Goal: Find specific fact: Find specific fact

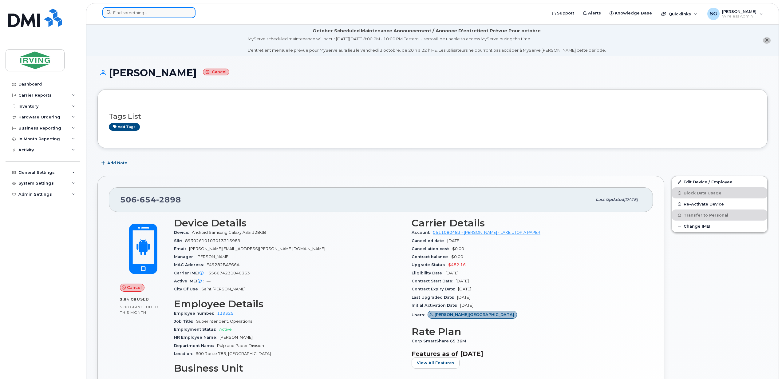
click at [167, 15] on input at bounding box center [148, 12] width 93 height 11
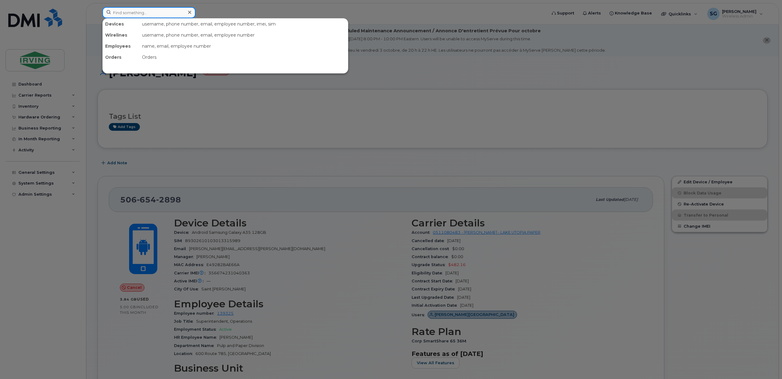
paste input "9022335676"
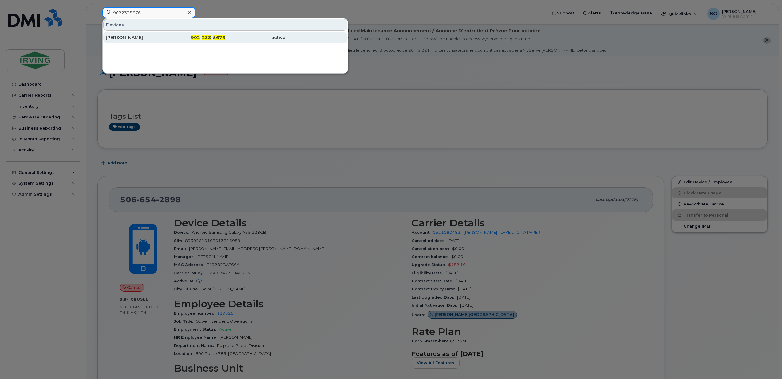
type input "9022335676"
drag, startPoint x: 125, startPoint y: 40, endPoint x: 138, endPoint y: 41, distance: 13.3
click at [125, 40] on div "[PERSON_NAME]" at bounding box center [136, 37] width 60 height 6
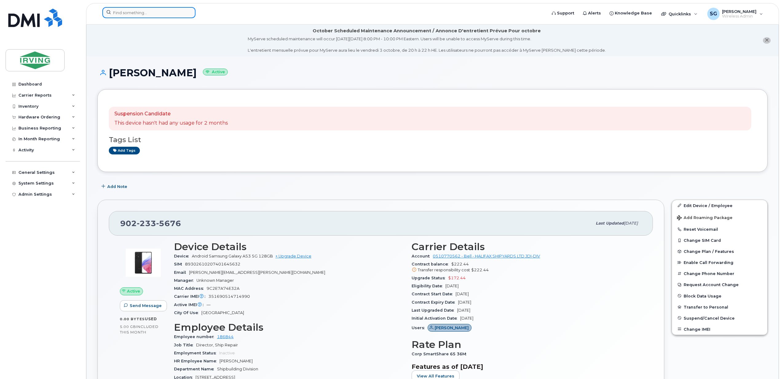
click at [119, 13] on input at bounding box center [148, 12] width 93 height 11
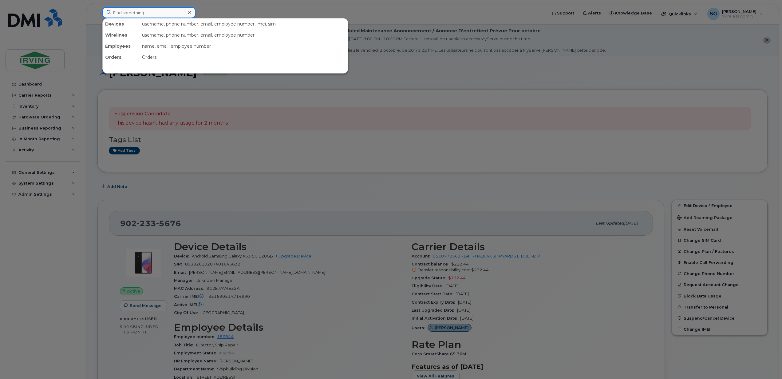
paste input "7824465552"
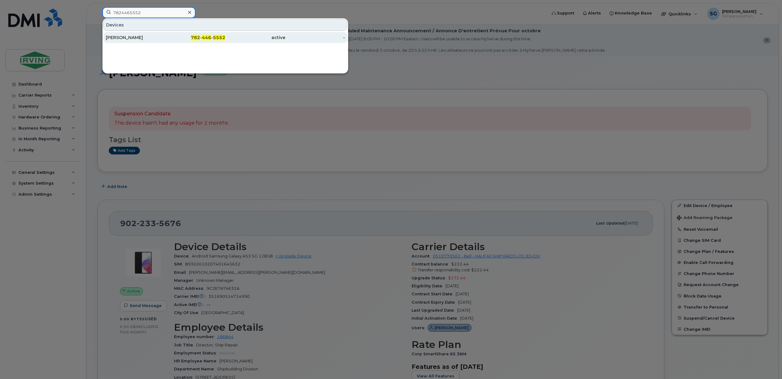
type input "7824465552"
click at [137, 40] on div "Evan Findlater" at bounding box center [136, 37] width 60 height 6
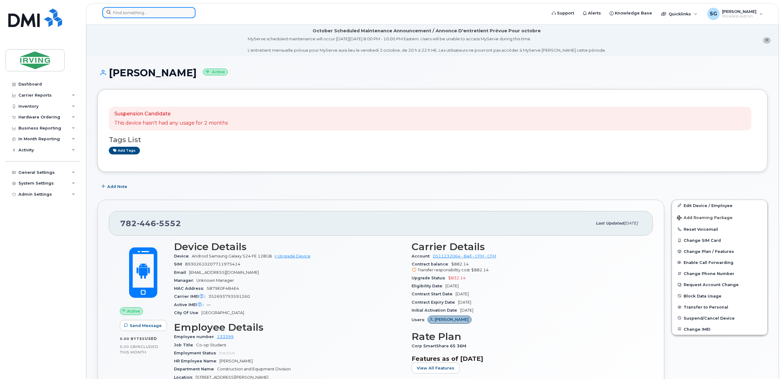
click at [153, 15] on input at bounding box center [148, 12] width 93 height 11
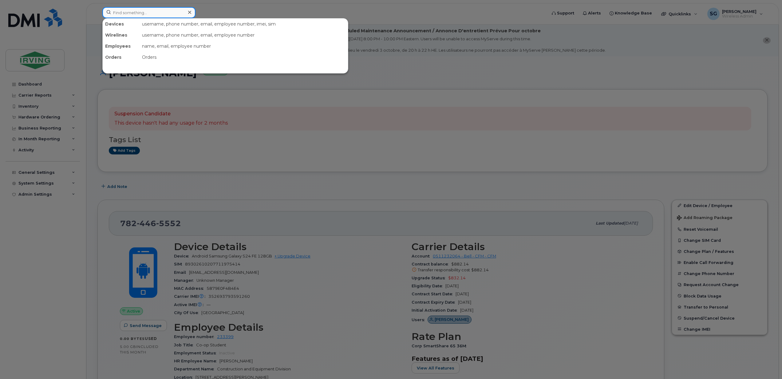
paste input "7097284141"
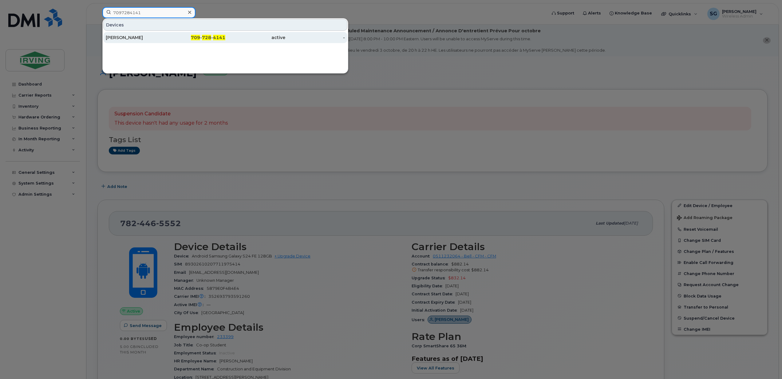
type input "7097284141"
click at [134, 39] on div "Tara White" at bounding box center [136, 37] width 60 height 6
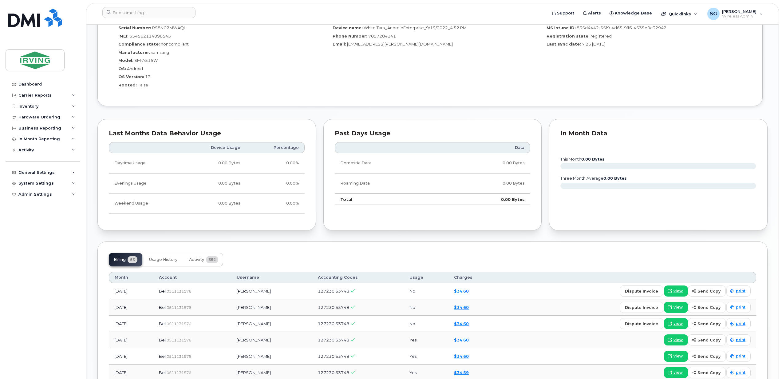
scroll to position [492, 0]
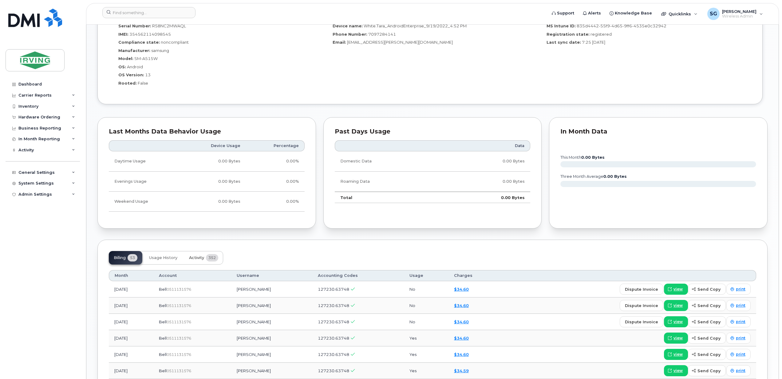
drag, startPoint x: 201, startPoint y: 262, endPoint x: 223, endPoint y: 267, distance: 22.4
click at [201, 260] on span "Activity" at bounding box center [196, 257] width 15 height 5
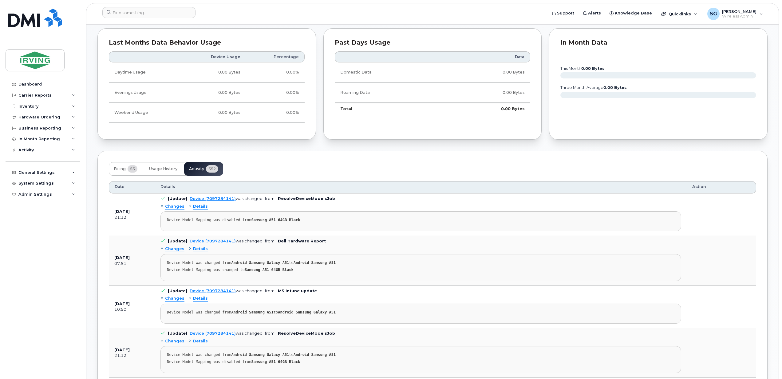
scroll to position [615, 0]
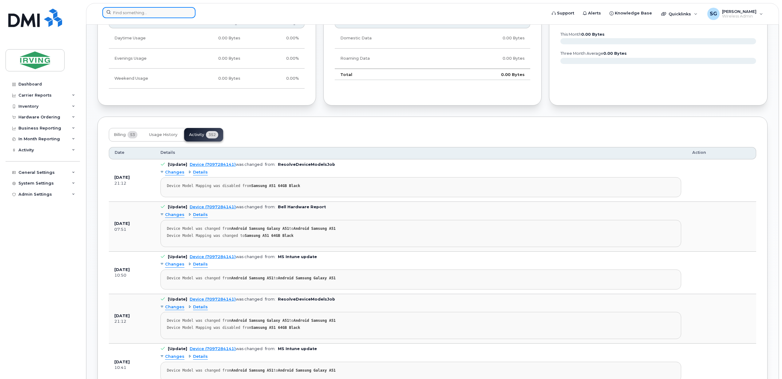
click at [136, 7] on input at bounding box center [148, 12] width 93 height 11
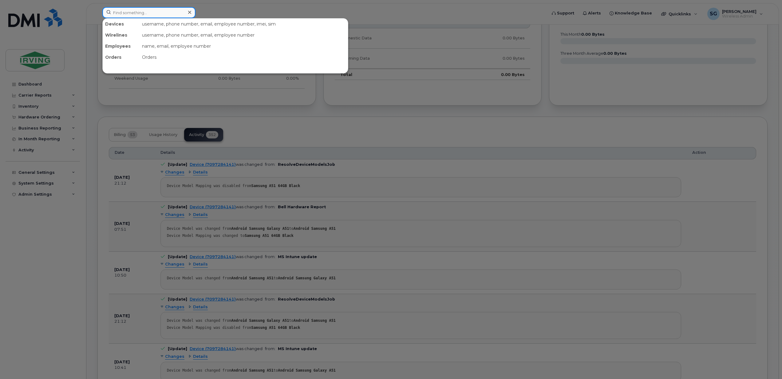
paste input "506-343-3909"
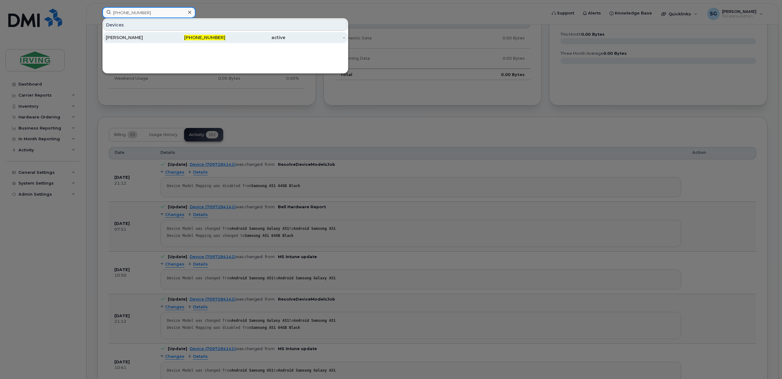
type input "506-343-3909"
drag, startPoint x: 140, startPoint y: 38, endPoint x: 251, endPoint y: 79, distance: 118.3
click at [140, 38] on div "[PERSON_NAME]" at bounding box center [136, 37] width 60 height 6
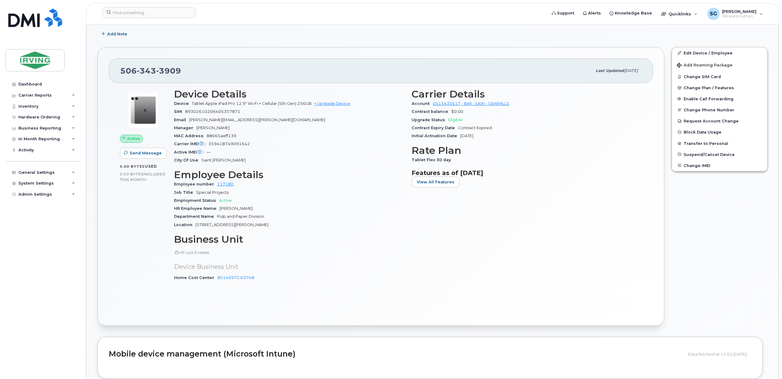
scroll to position [369, 0]
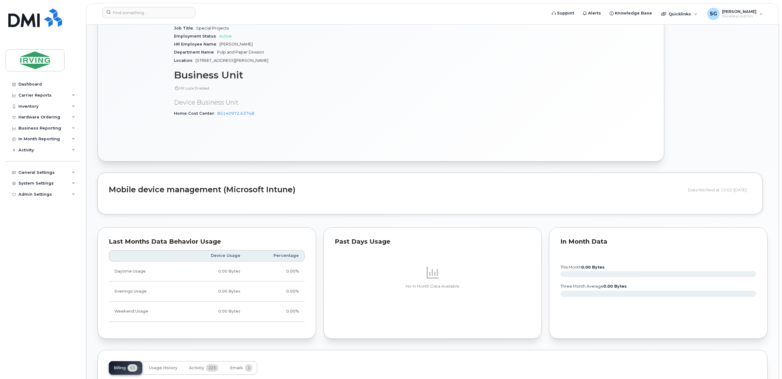
click at [283, 194] on h2 "Mobile device management (Microsoft Intune)" at bounding box center [396, 189] width 575 height 9
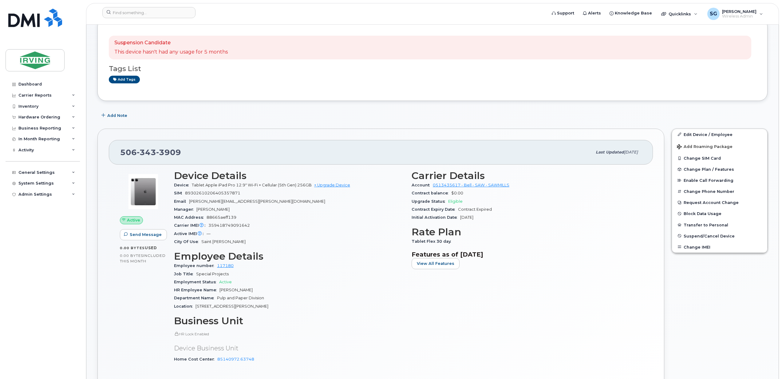
scroll to position [123, 0]
drag, startPoint x: 253, startPoint y: 227, endPoint x: 209, endPoint y: 229, distance: 43.4
click at [209, 229] on div "Carrier IMEI Carrier IMEI is reported during the last billing cycle or change o…" at bounding box center [289, 226] width 230 height 8
copy span "359418749091642"
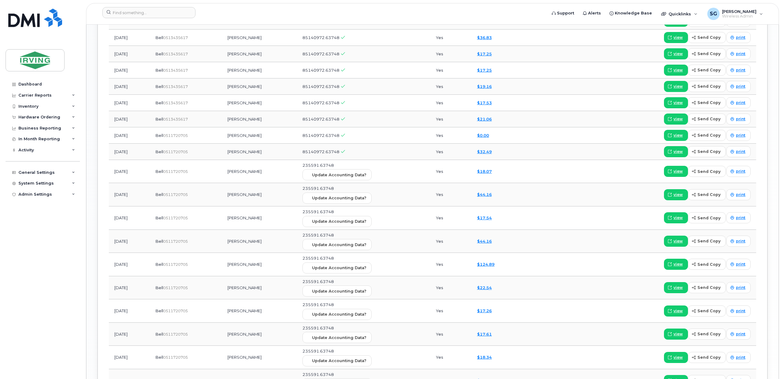
scroll to position [934, 0]
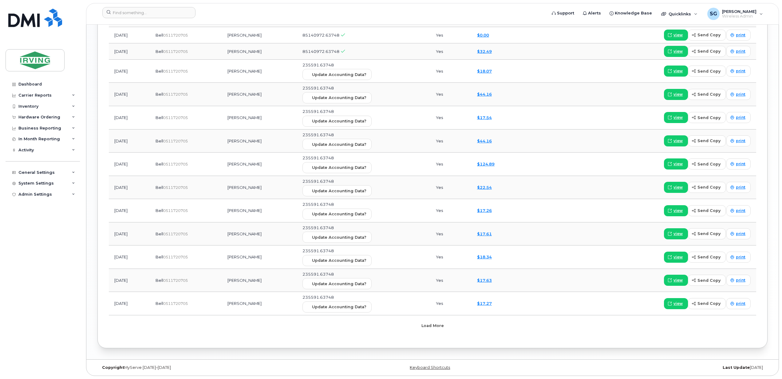
click at [445, 329] on button "Load more" at bounding box center [432, 325] width 184 height 11
drag, startPoint x: 446, startPoint y: 325, endPoint x: 442, endPoint y: 327, distance: 4.4
click at [446, 326] on div "Loading..." at bounding box center [432, 325] width 184 height 11
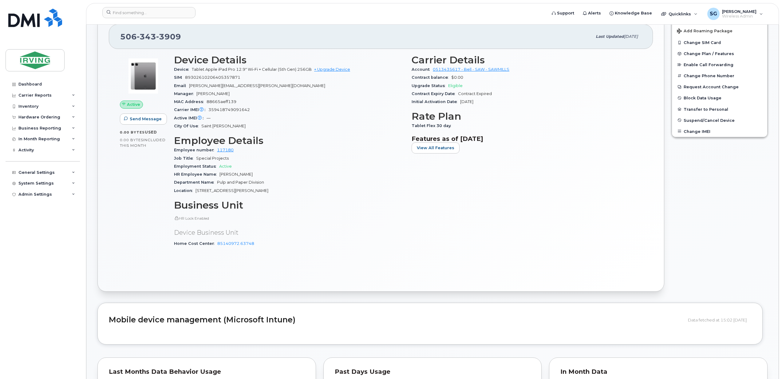
scroll to position [82, 0]
